Goal: Transaction & Acquisition: Purchase product/service

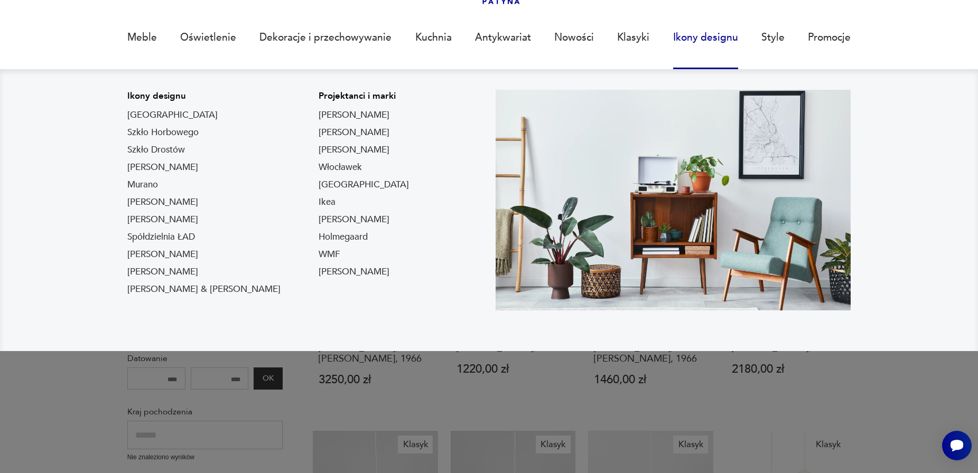
click at [178, 168] on link "[PERSON_NAME]" at bounding box center [162, 167] width 71 height 13
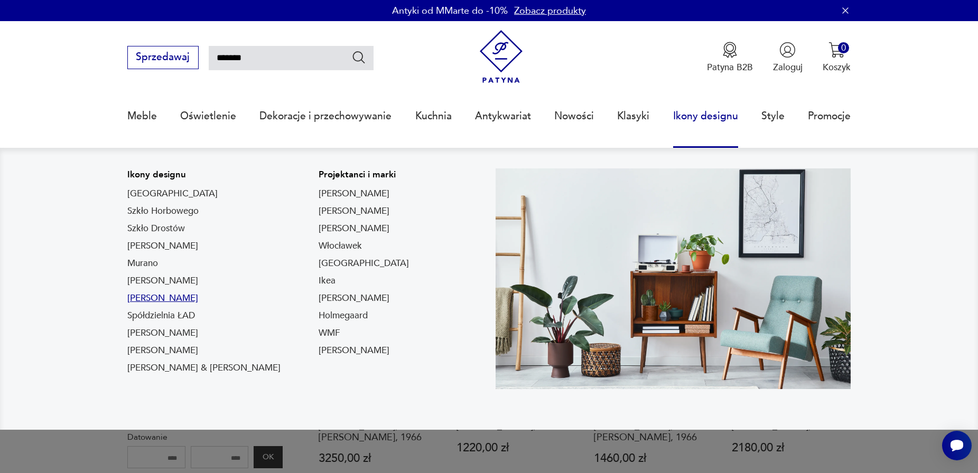
click at [180, 299] on link "[PERSON_NAME]" at bounding box center [162, 298] width 71 height 13
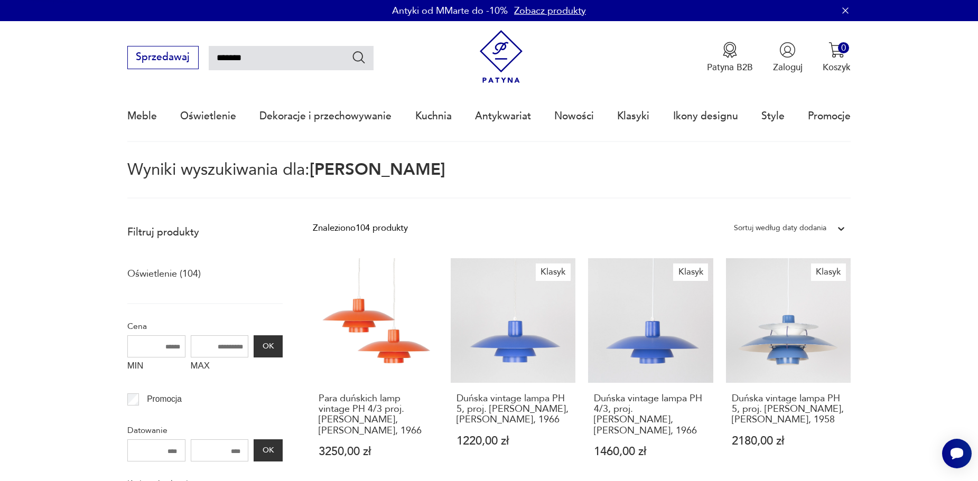
type input "*****"
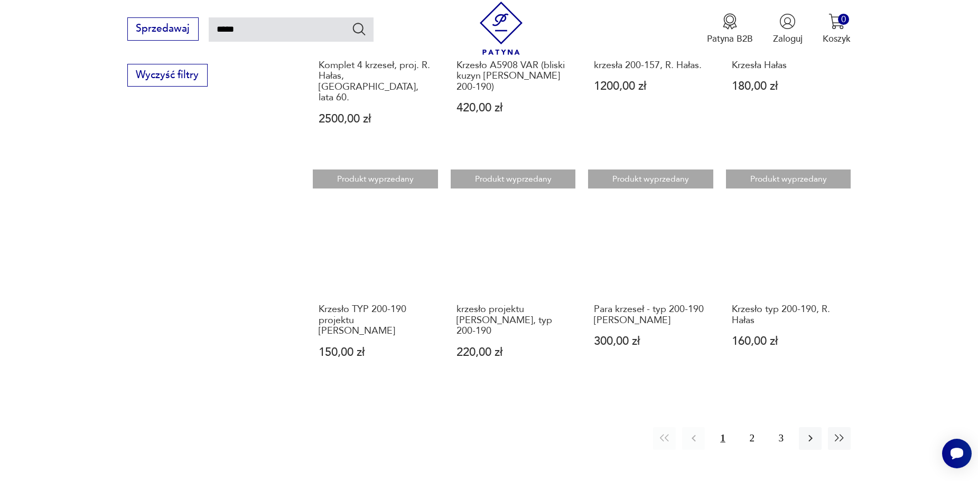
scroll to position [849, 0]
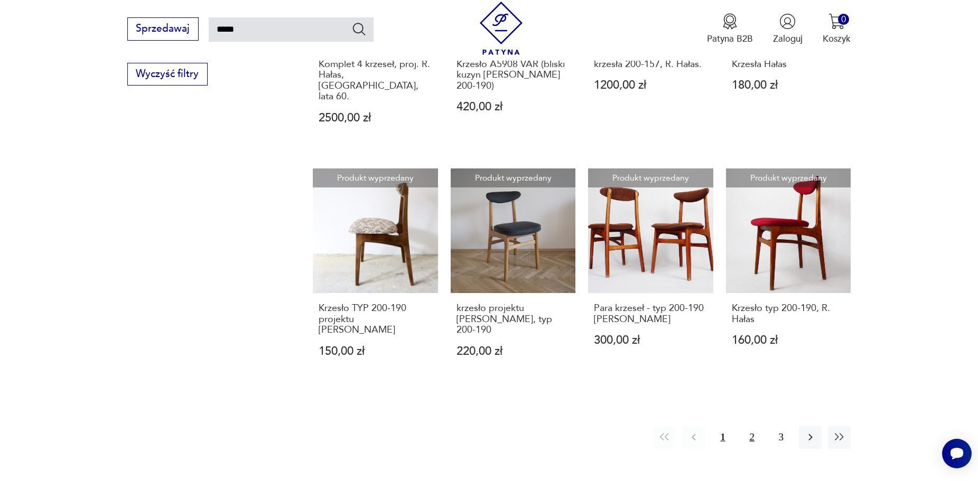
click at [753, 426] on button "2" at bounding box center [751, 437] width 23 height 23
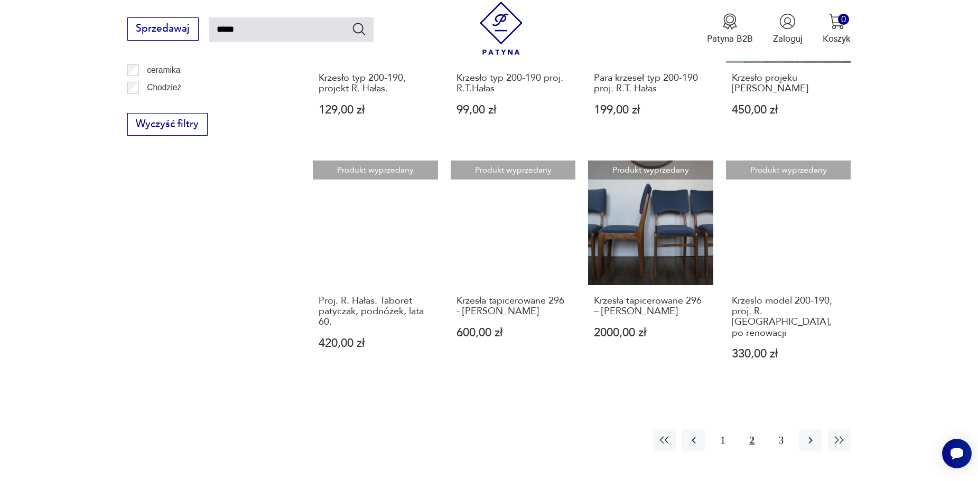
scroll to position [804, 0]
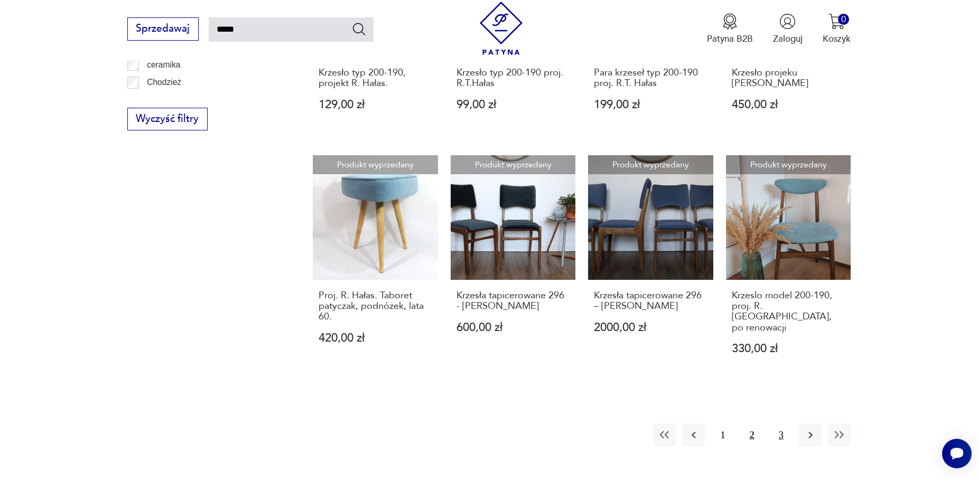
click at [777, 424] on button "3" at bounding box center [780, 435] width 23 height 23
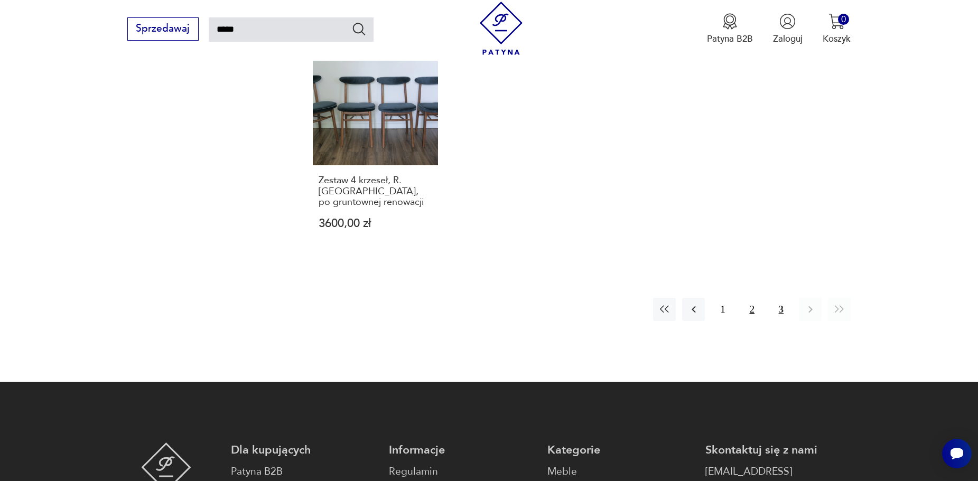
scroll to position [946, 0]
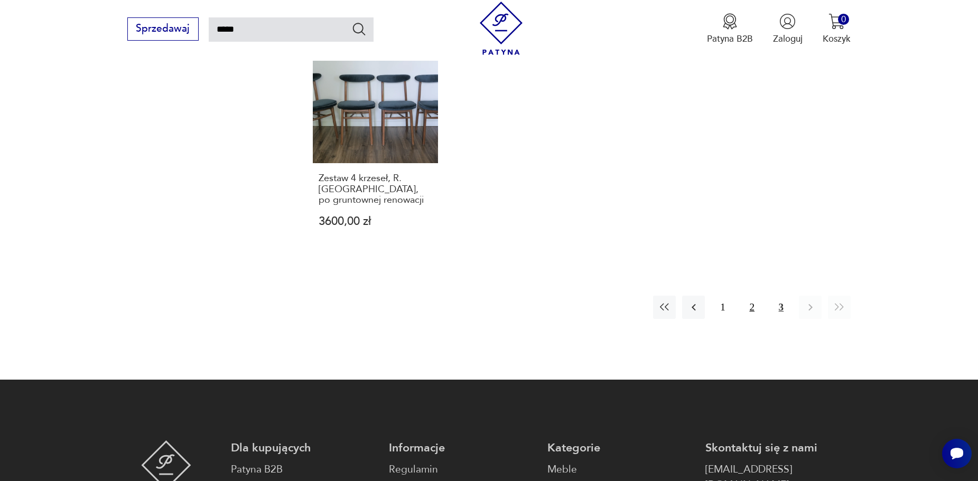
click at [756, 301] on button "2" at bounding box center [751, 307] width 23 height 23
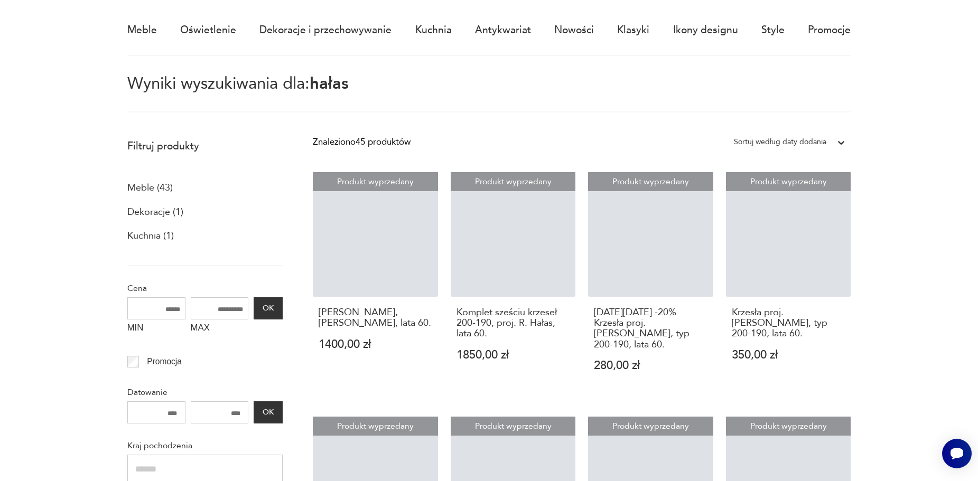
scroll to position [60, 0]
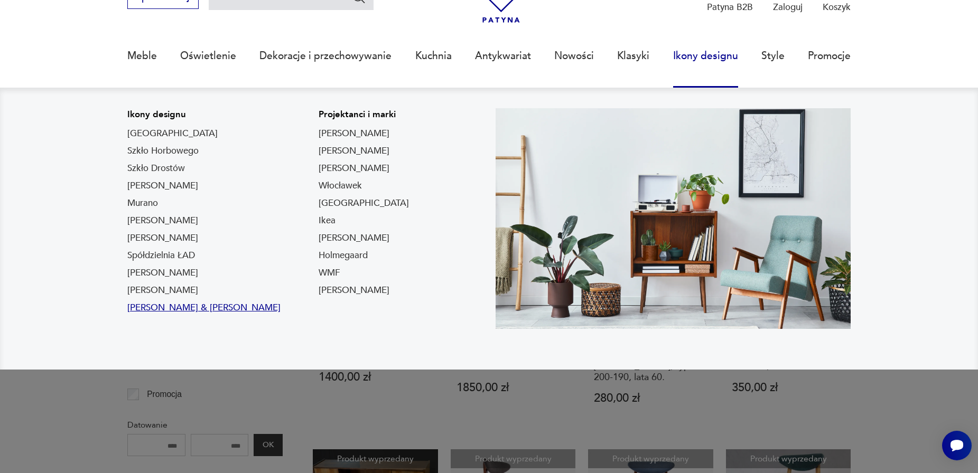
click at [192, 306] on link "[PERSON_NAME] & [PERSON_NAME]" at bounding box center [203, 308] width 153 height 13
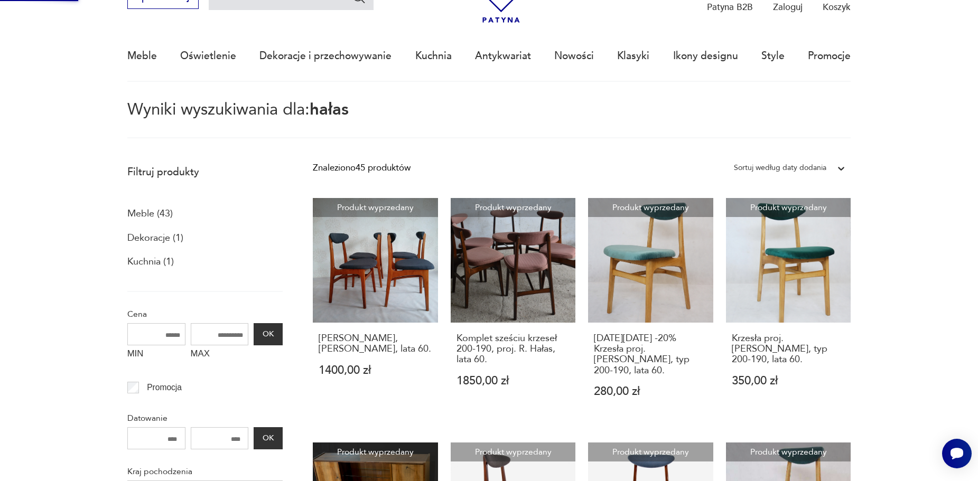
type input "*****"
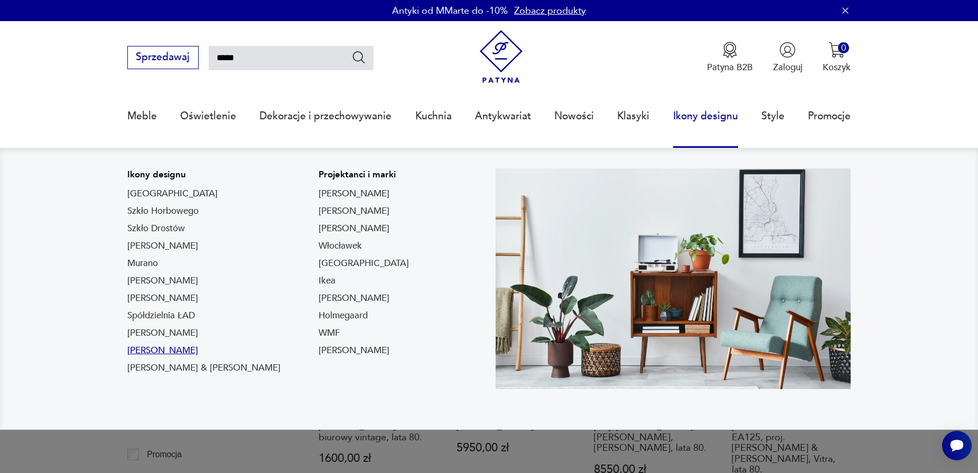
click at [162, 353] on link "[PERSON_NAME]" at bounding box center [162, 350] width 71 height 13
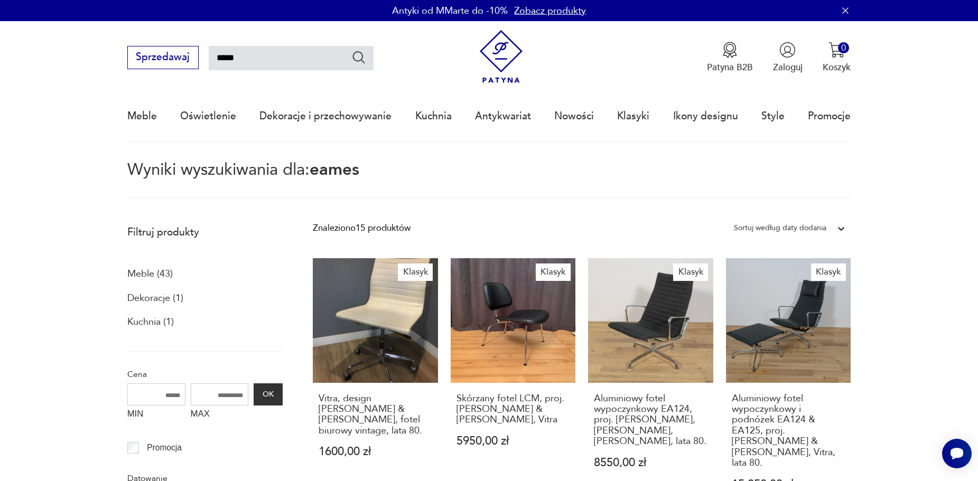
type input "*******"
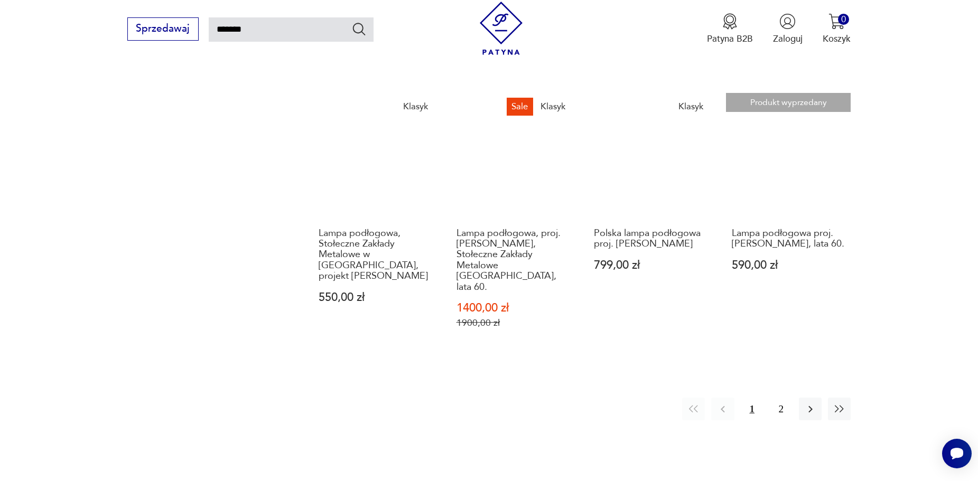
scroll to position [939, 0]
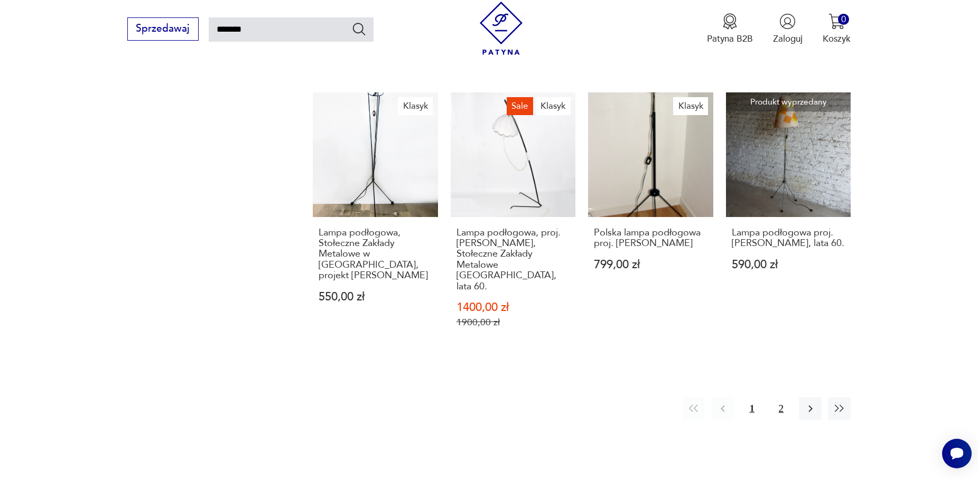
click at [780, 397] on button "2" at bounding box center [780, 408] width 23 height 23
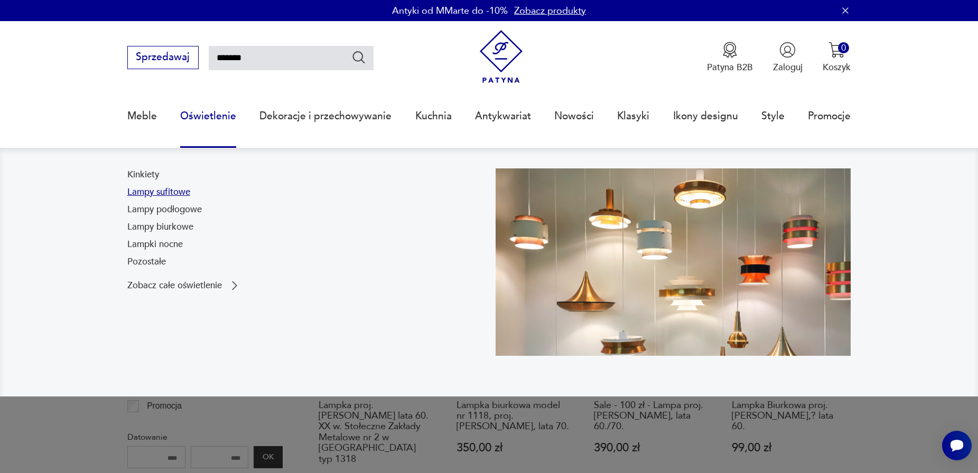
click at [164, 192] on link "Lampy sufitowe" at bounding box center [158, 192] width 63 height 13
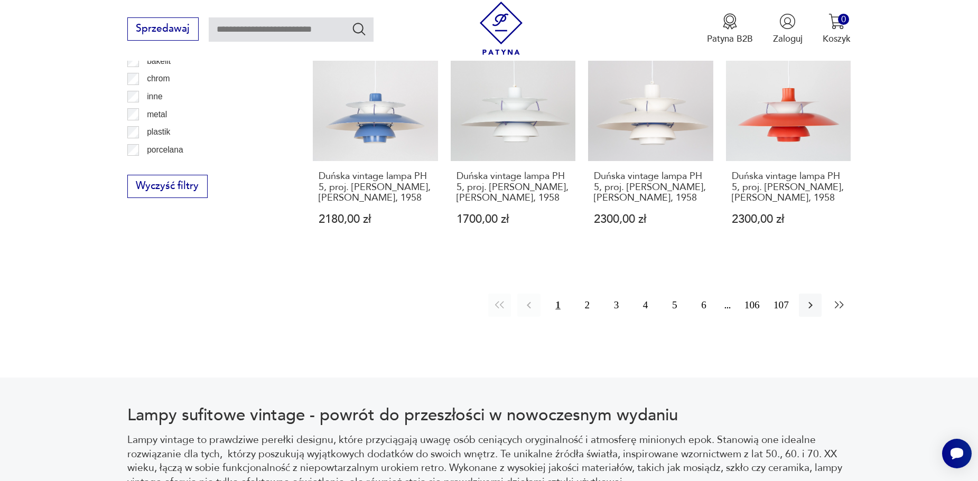
scroll to position [1230, 0]
click at [813, 298] on icon "button" at bounding box center [810, 304] width 13 height 13
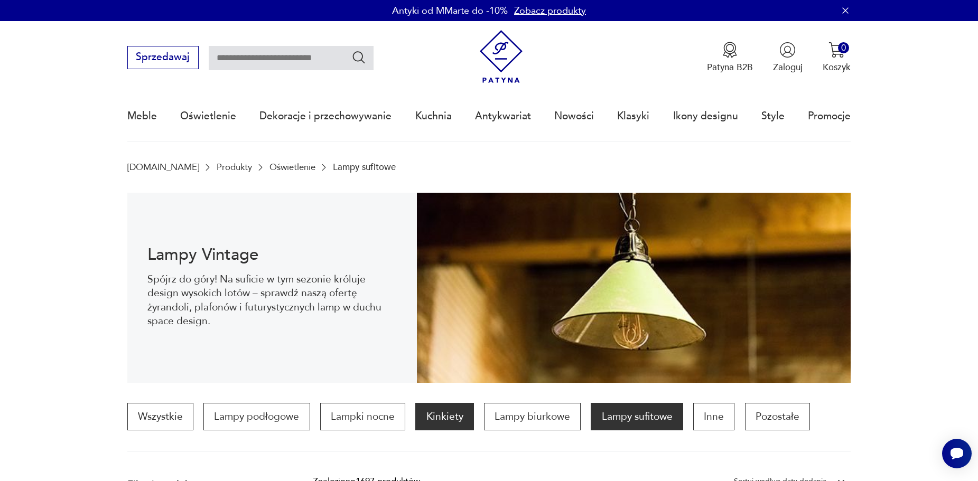
click at [440, 419] on p "Kinkiety" at bounding box center [444, 416] width 58 height 27
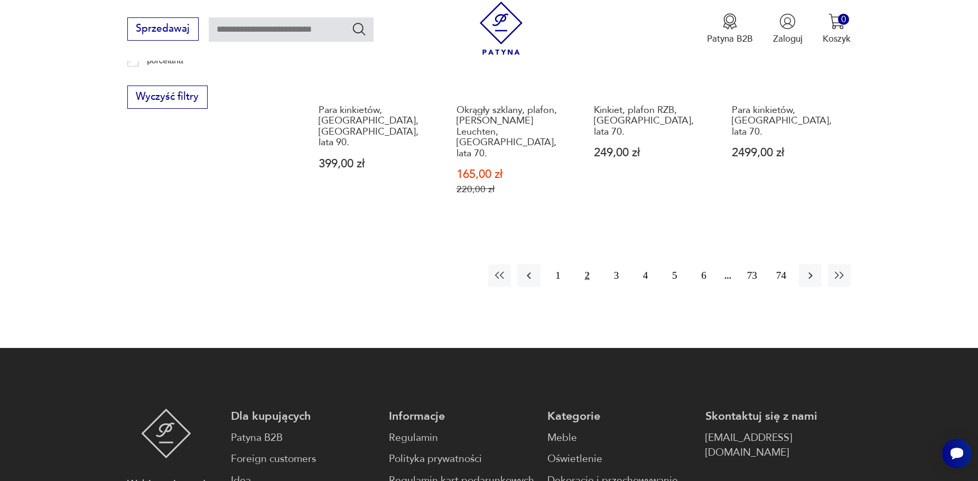
scroll to position [1345, 0]
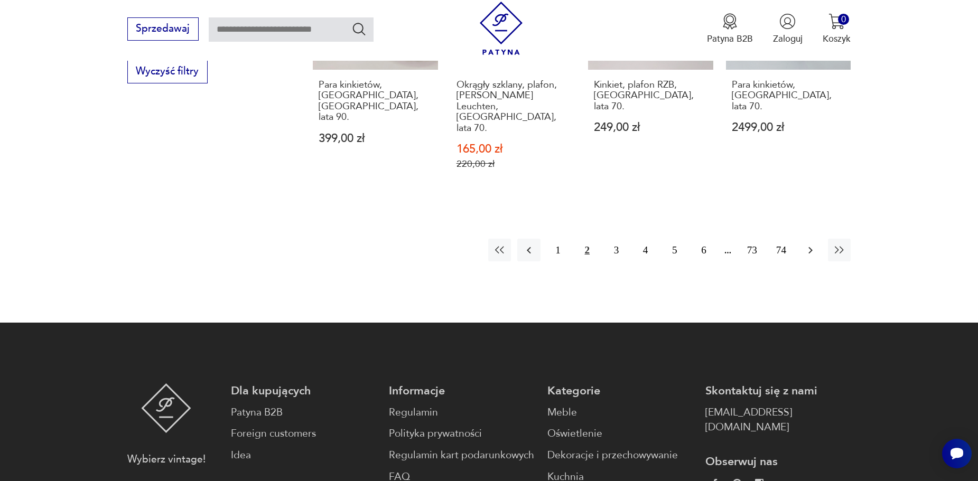
click at [811, 247] on icon "button" at bounding box center [810, 250] width 4 height 7
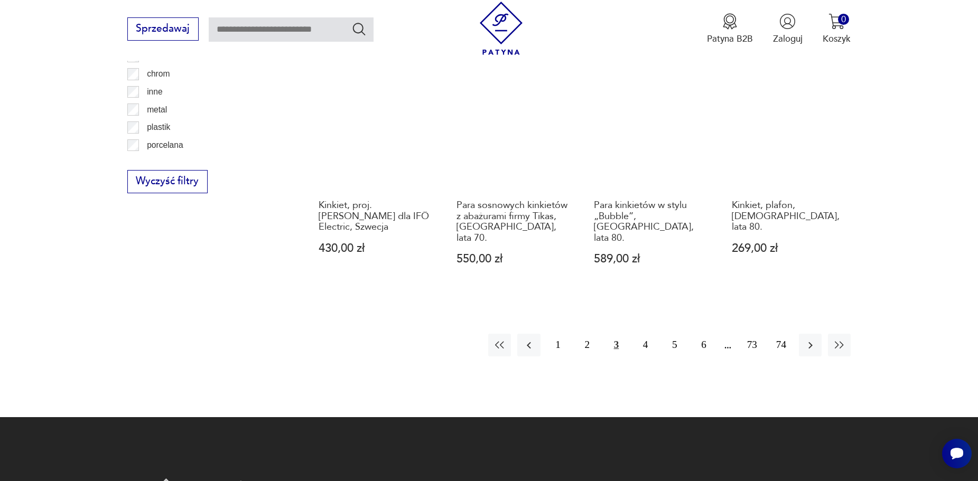
scroll to position [1235, 0]
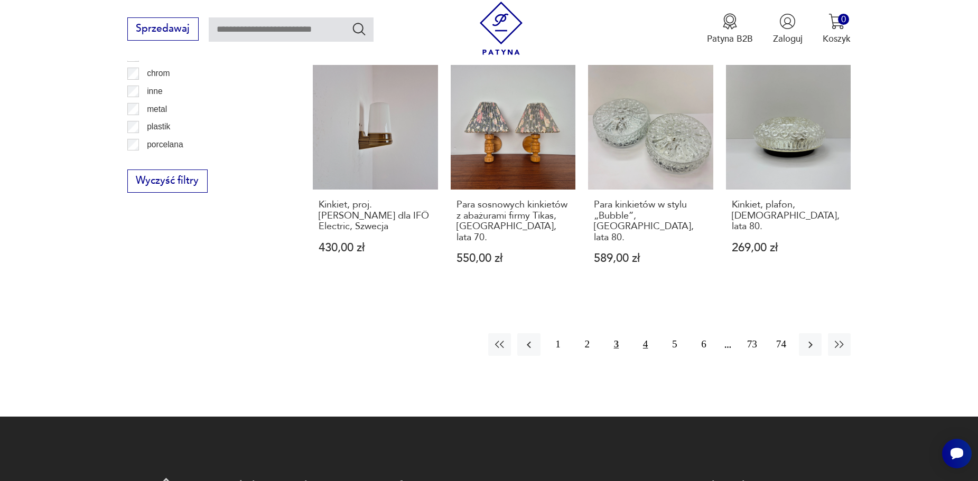
click at [646, 333] on button "4" at bounding box center [645, 344] width 23 height 23
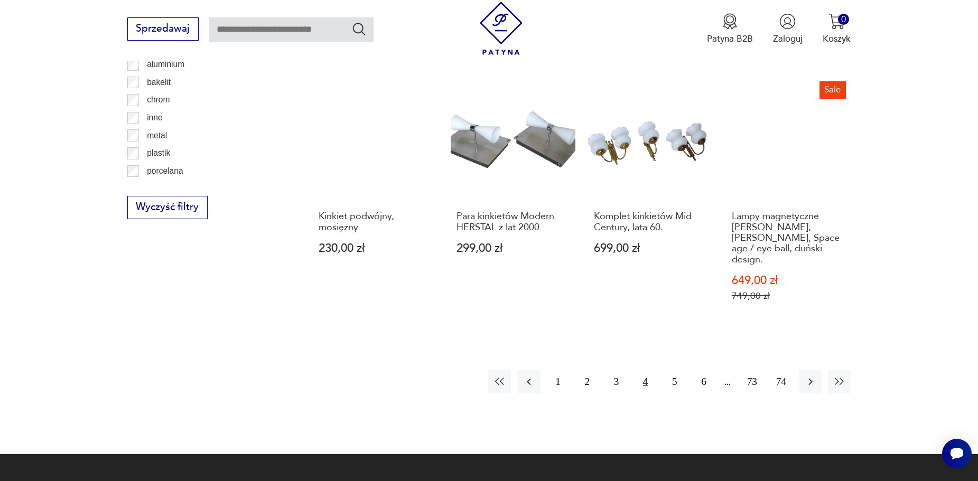
scroll to position [1209, 0]
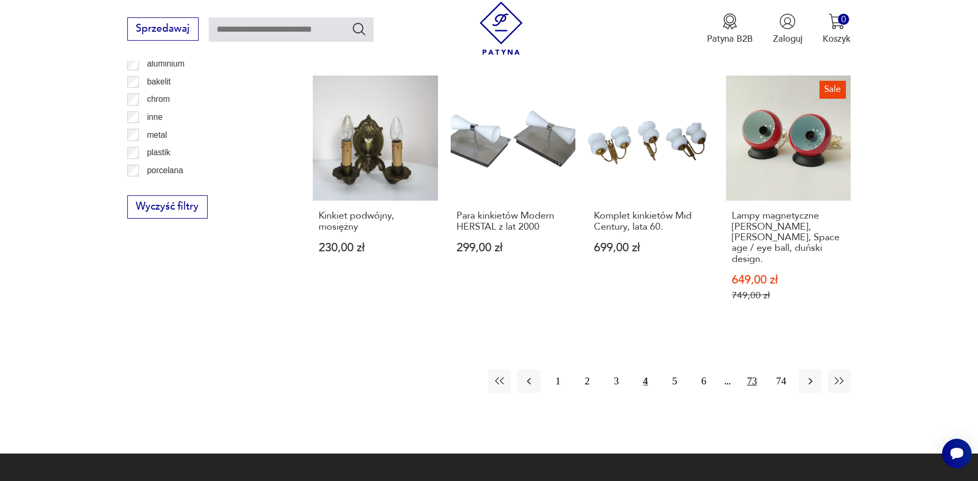
click at [756, 370] on button "73" at bounding box center [751, 381] width 23 height 23
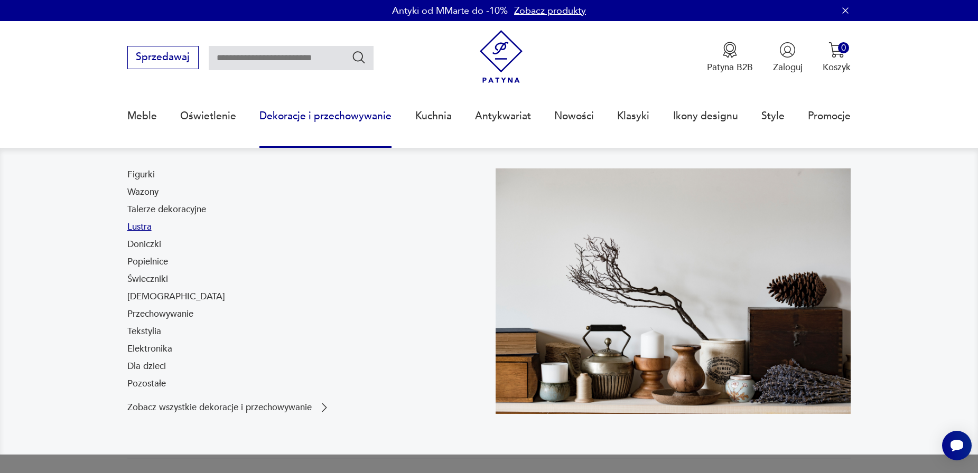
click at [145, 230] on link "Lustra" at bounding box center [139, 227] width 24 height 13
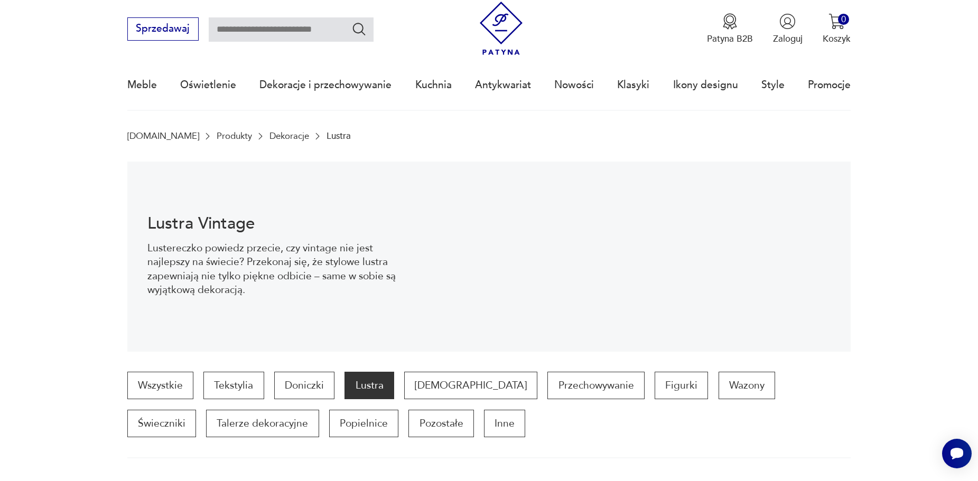
scroll to position [13, 0]
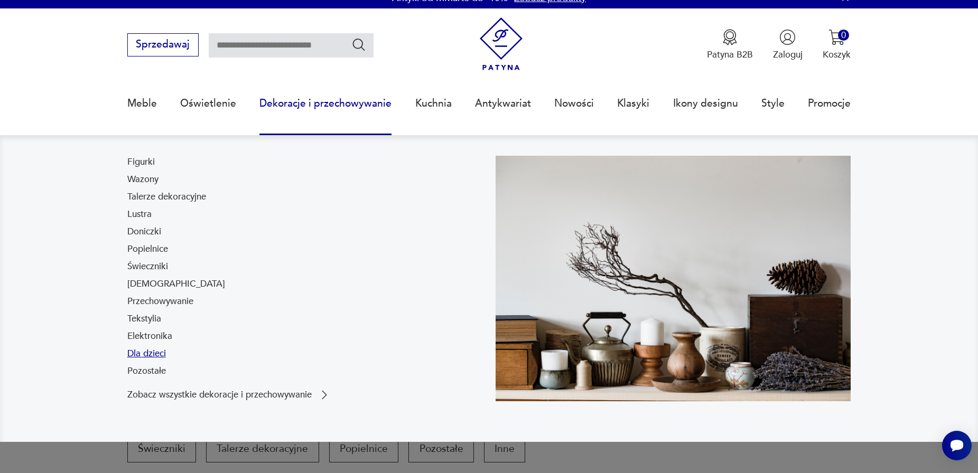
click at [152, 353] on link "Dla dzieci" at bounding box center [146, 353] width 39 height 13
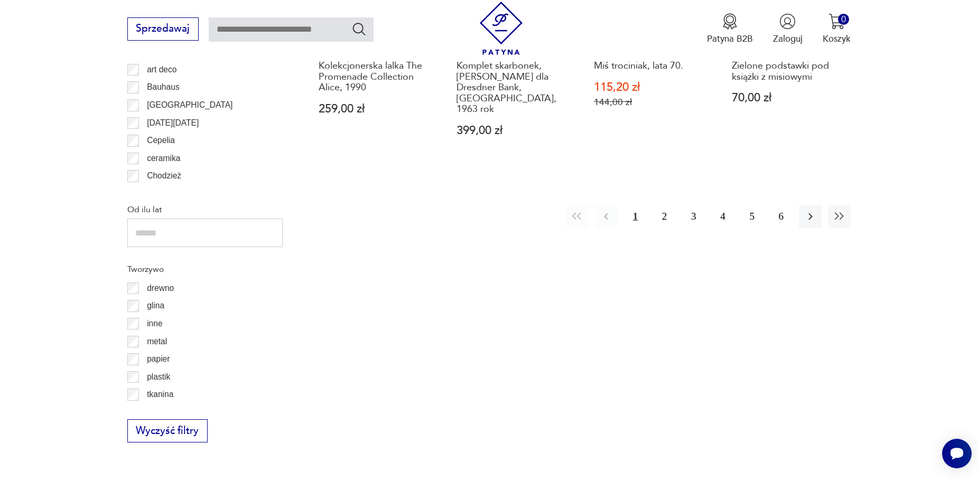
scroll to position [1302, 0]
click at [806, 210] on icon "button" at bounding box center [810, 216] width 13 height 13
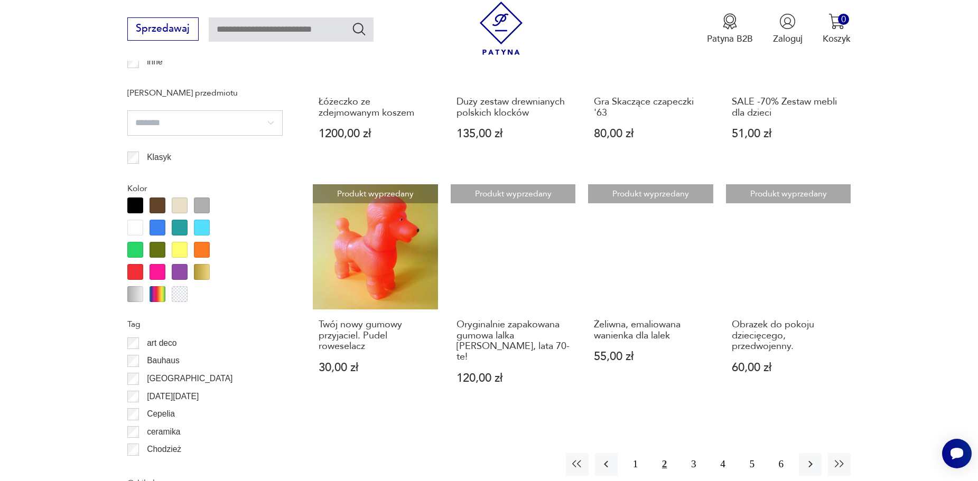
scroll to position [1060, 0]
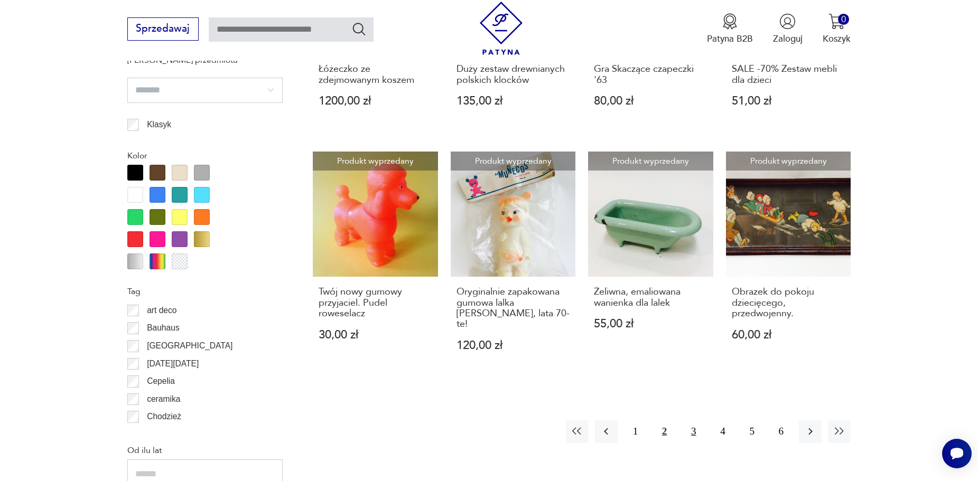
click at [695, 420] on button "3" at bounding box center [693, 431] width 23 height 23
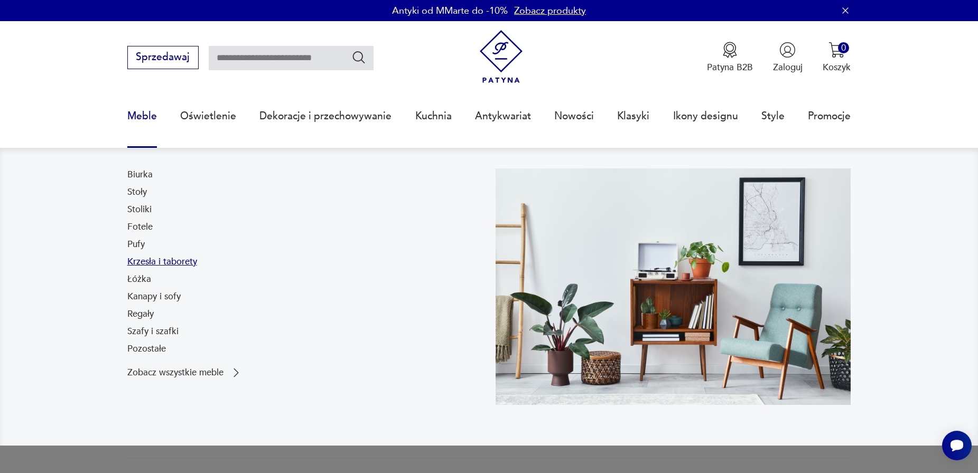
click at [137, 264] on link "Krzesła i taborety" at bounding box center [162, 262] width 70 height 13
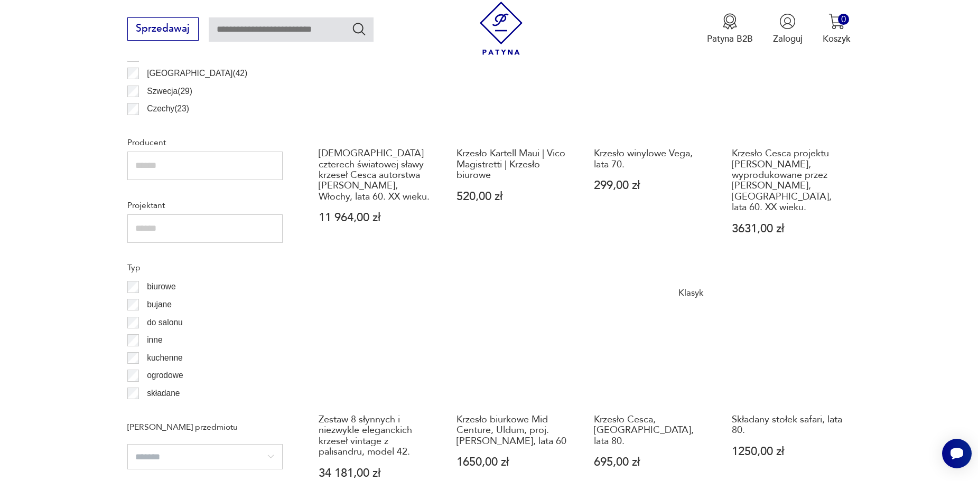
scroll to position [795, 0]
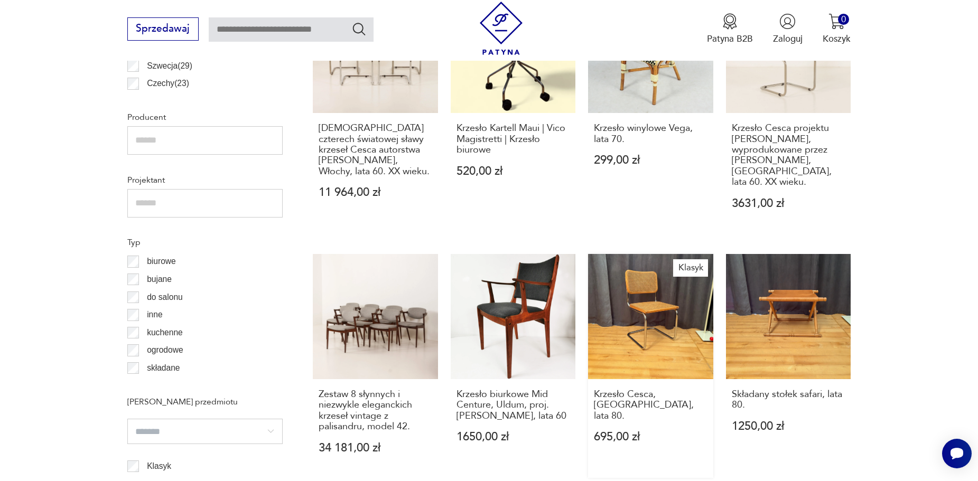
click at [669, 305] on link "Klasyk Krzesło Cesca, Włochy, lata 80. 695,00 zł" at bounding box center [650, 366] width 125 height 224
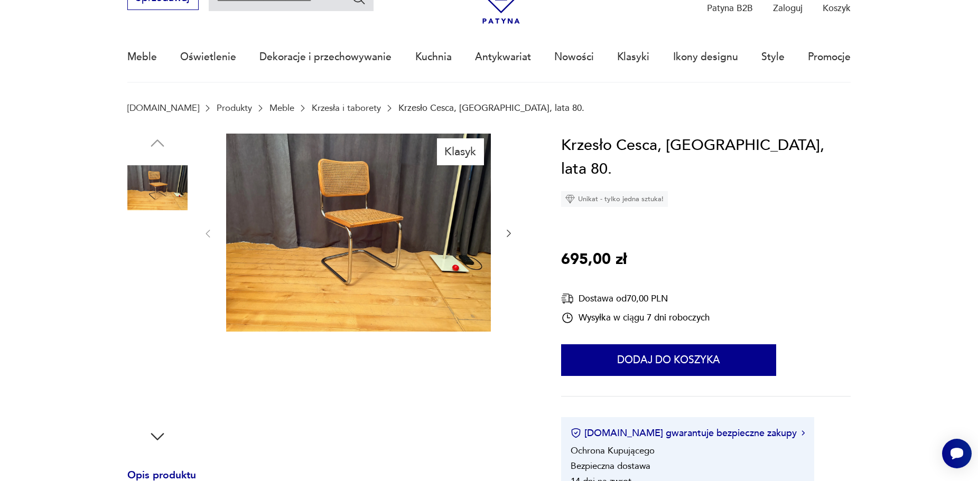
scroll to position [60, 0]
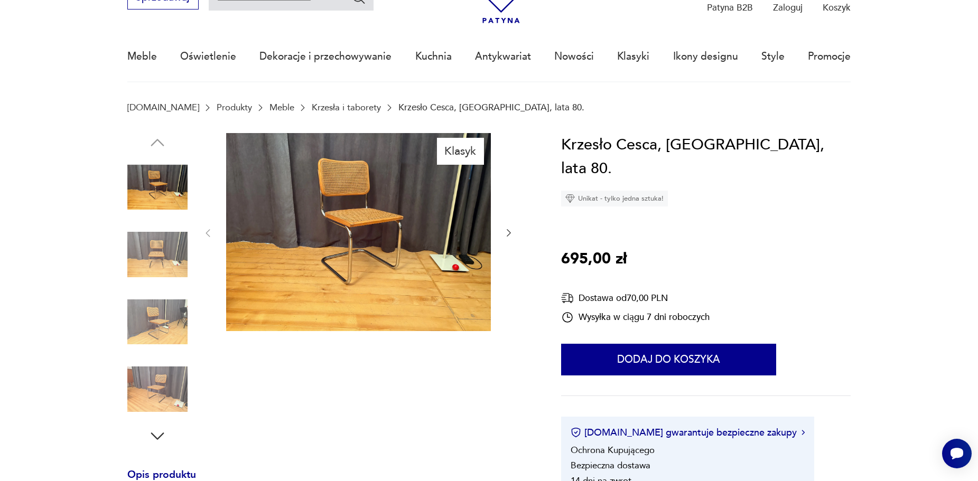
click at [130, 315] on img at bounding box center [157, 322] width 60 height 60
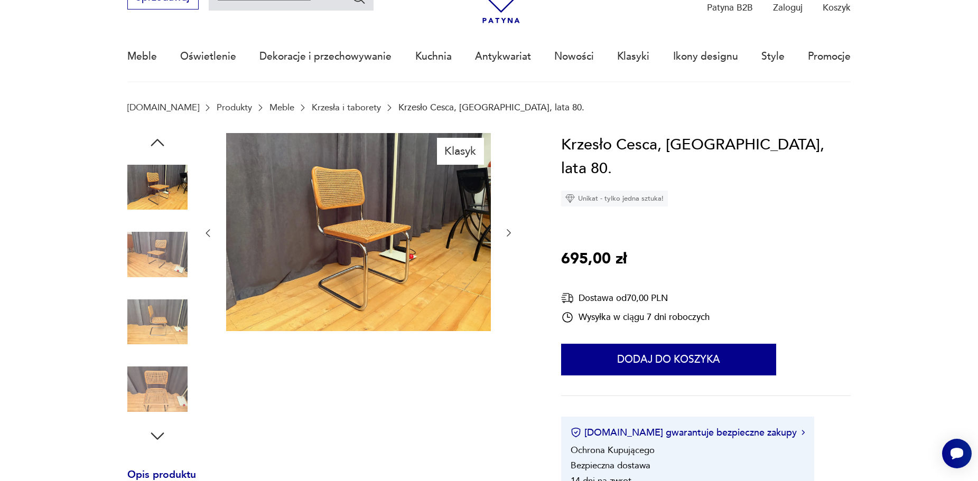
click at [158, 260] on img at bounding box center [157, 254] width 60 height 60
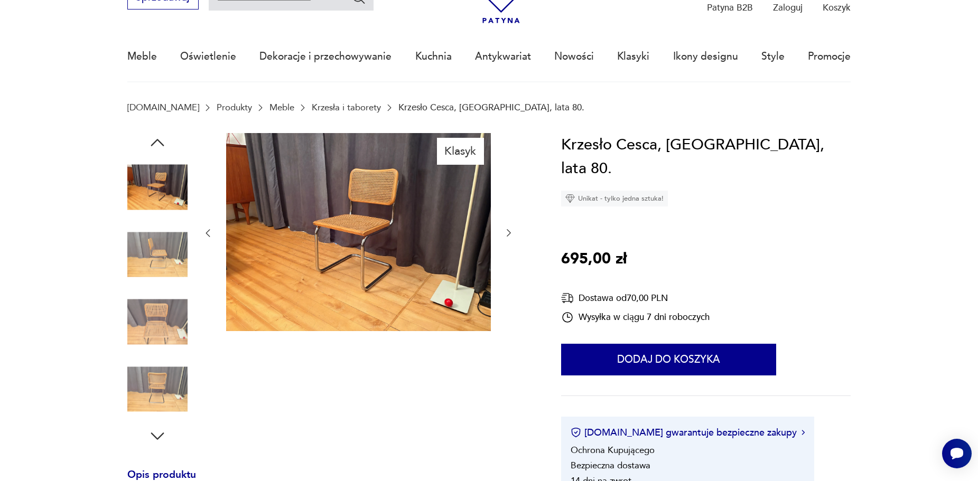
click at [168, 352] on img at bounding box center [157, 322] width 60 height 60
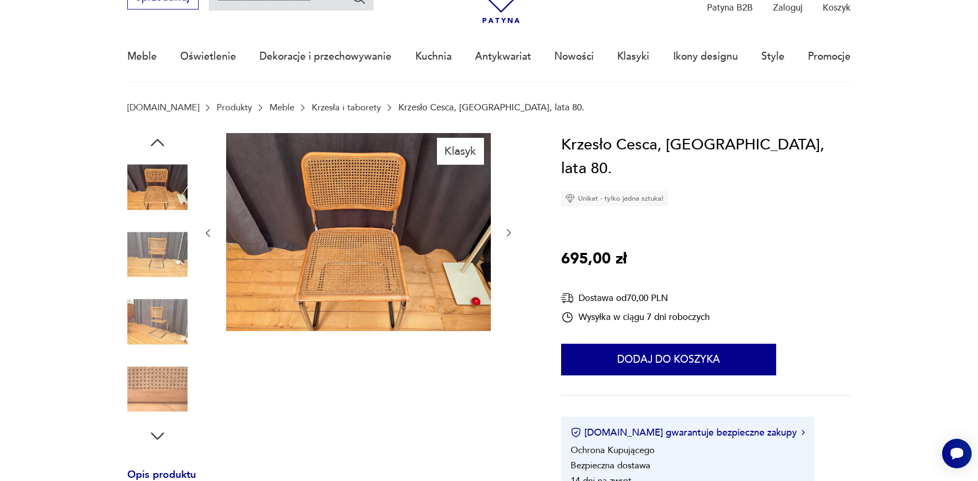
click at [168, 352] on img at bounding box center [157, 322] width 60 height 60
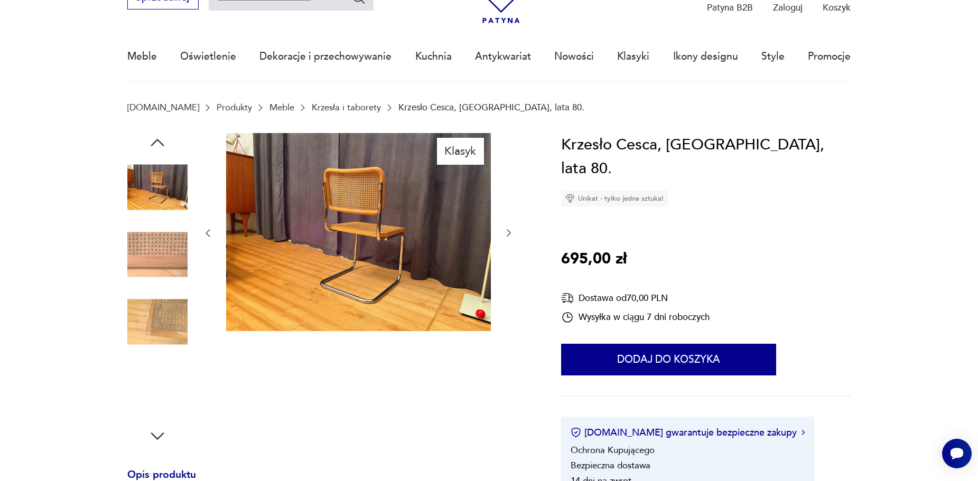
click at [168, 352] on div at bounding box center [157, 323] width 60 height 62
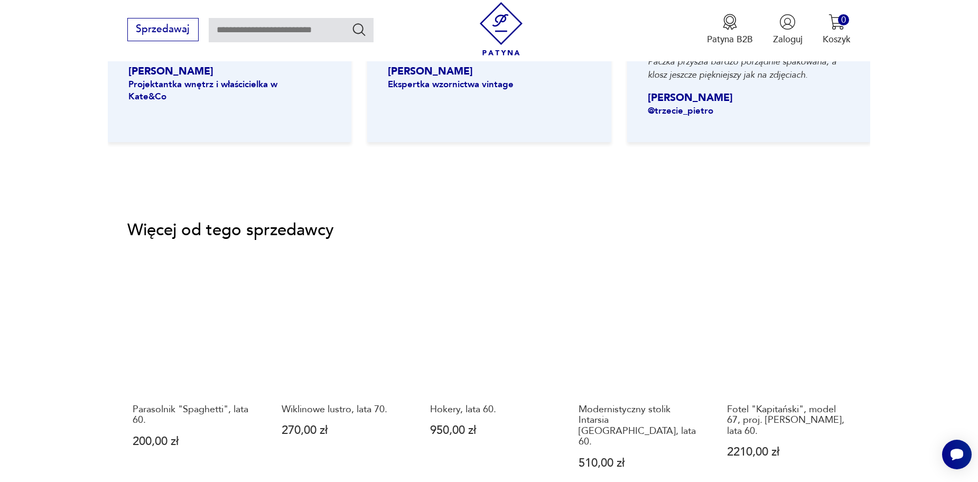
scroll to position [1342, 0]
